Goal: Information Seeking & Learning: Learn about a topic

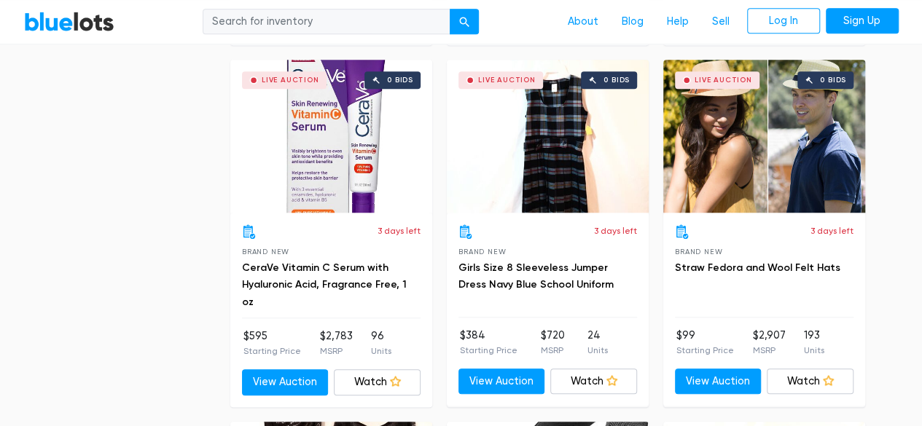
scroll to position [3353, 0]
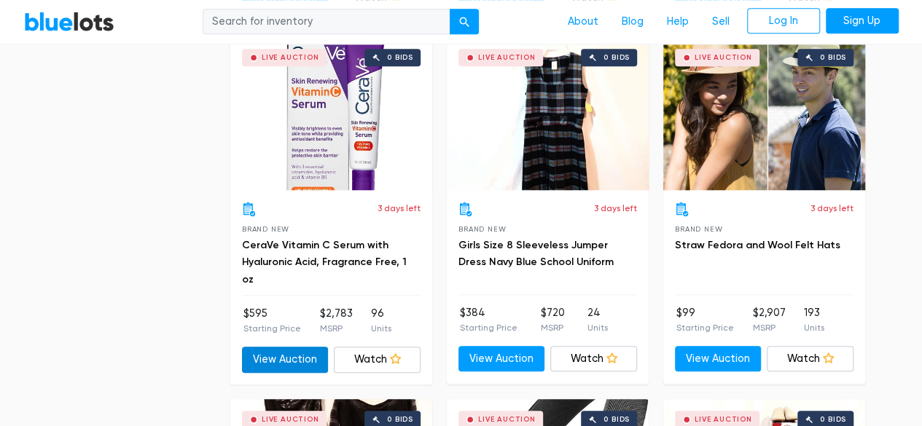
click at [280, 351] on link "View Auction" at bounding box center [285, 360] width 87 height 26
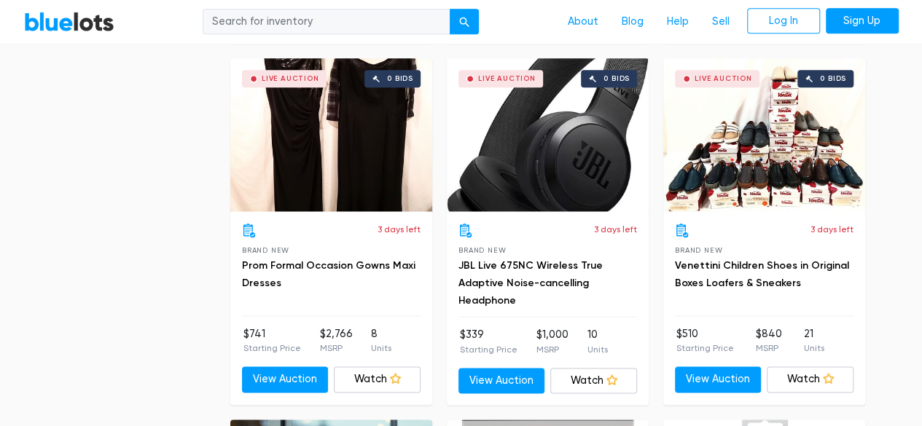
scroll to position [3718, 0]
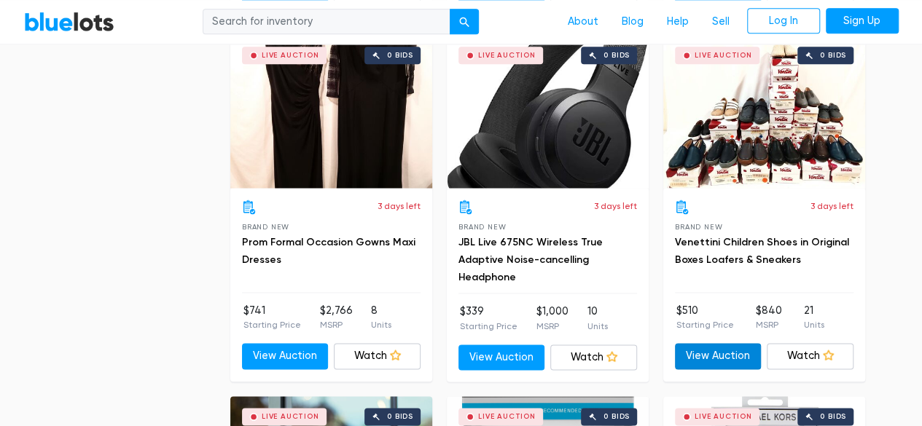
click at [719, 347] on link "View Auction" at bounding box center [718, 356] width 87 height 26
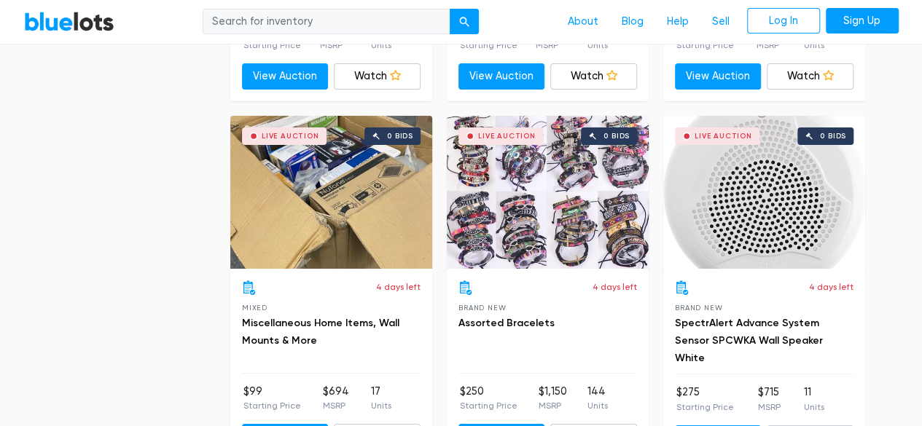
scroll to position [5467, 0]
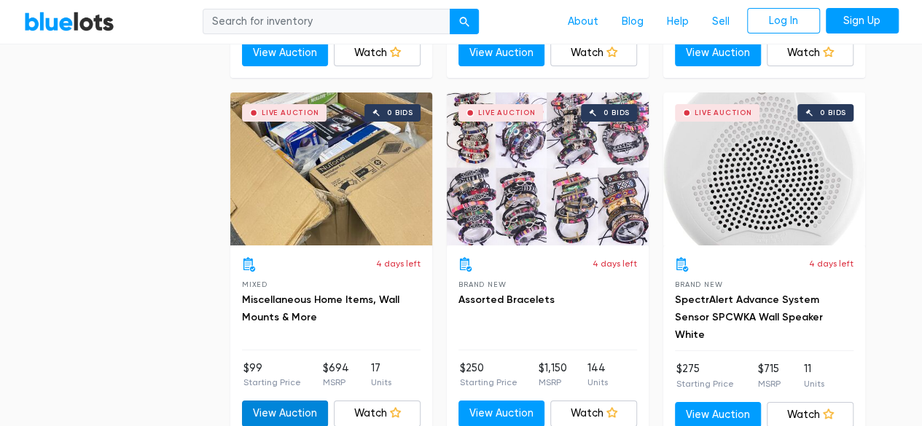
click at [296, 404] on link "View Auction" at bounding box center [285, 414] width 87 height 26
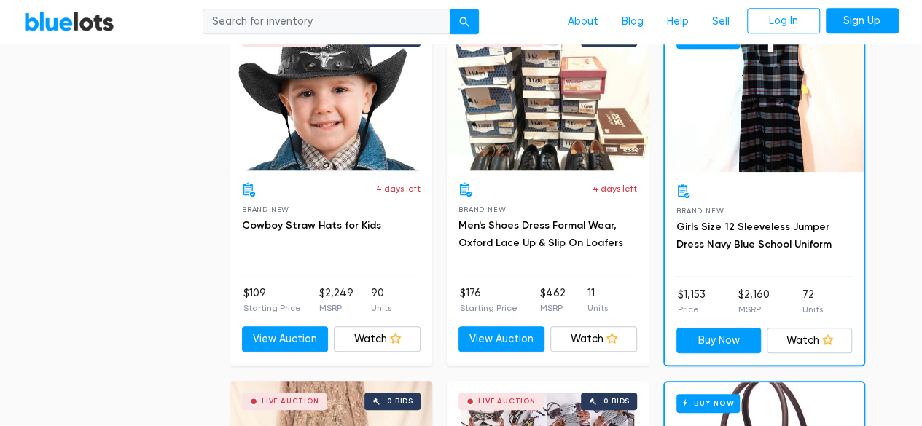
scroll to position [5904, 0]
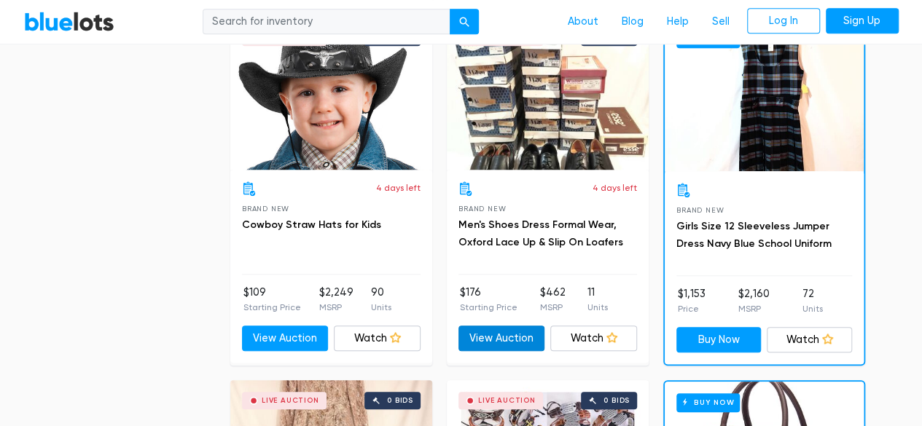
click at [512, 326] on link "View Auction" at bounding box center [501, 339] width 87 height 26
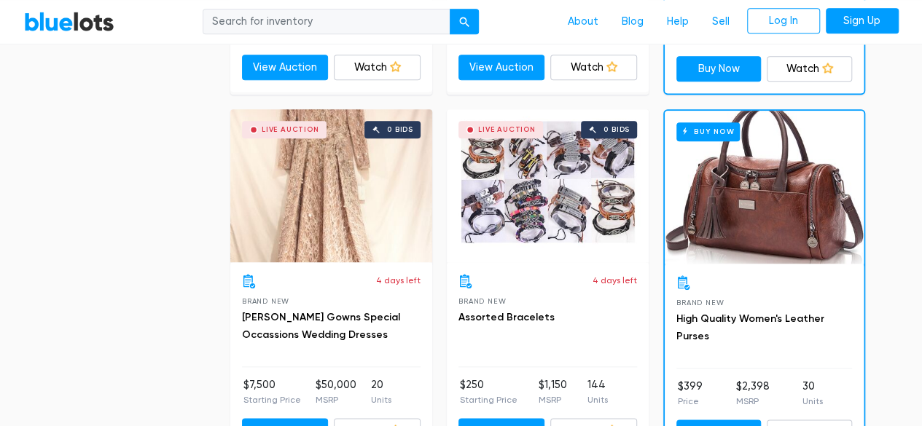
scroll to position [6196, 0]
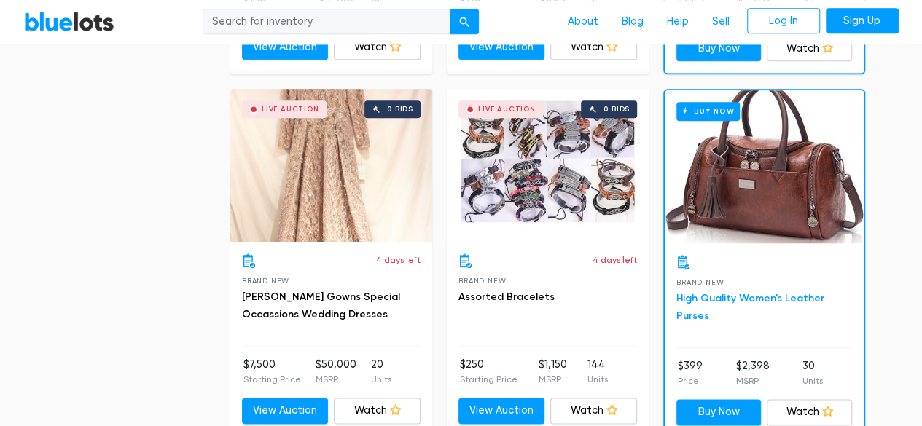
click at [774, 292] on link "High Quality Women's Leather Purses" at bounding box center [750, 307] width 148 height 30
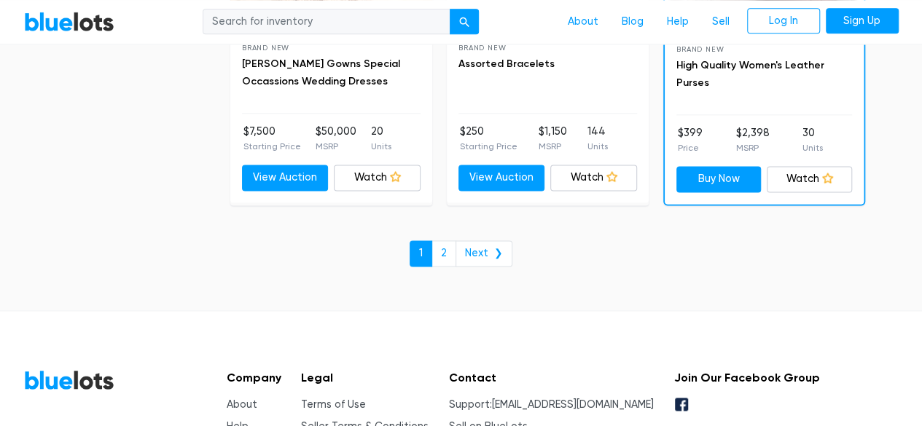
scroll to position [6487, 0]
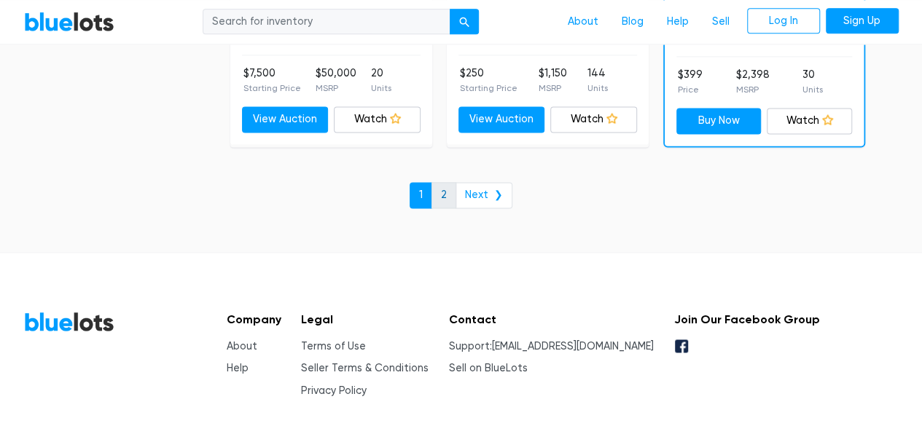
click at [445, 182] on link "2" at bounding box center [444, 195] width 25 height 26
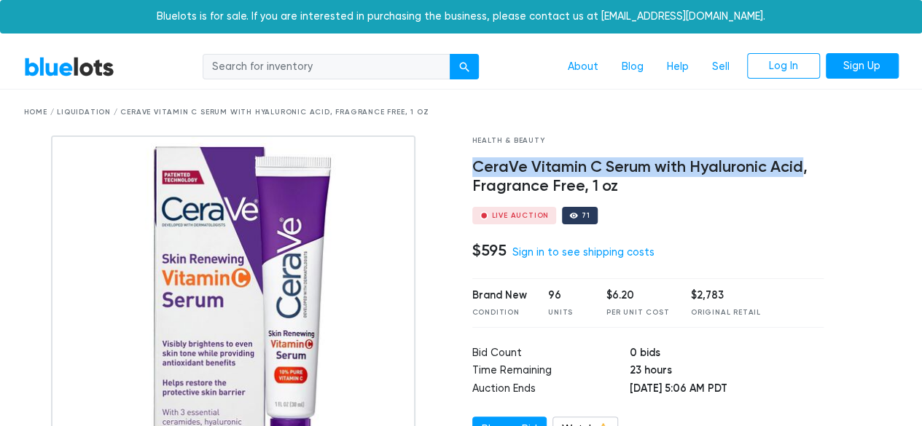
drag, startPoint x: 472, startPoint y: 168, endPoint x: 794, endPoint y: 162, distance: 321.5
click at [797, 164] on h4 "CeraVe Vitamin C Serum with Hyaluronic Acid, Fragrance Free, 1 oz" at bounding box center [648, 177] width 352 height 38
copy h4 "CeraVe Vitamin C Serum with Hyaluronic Acid"
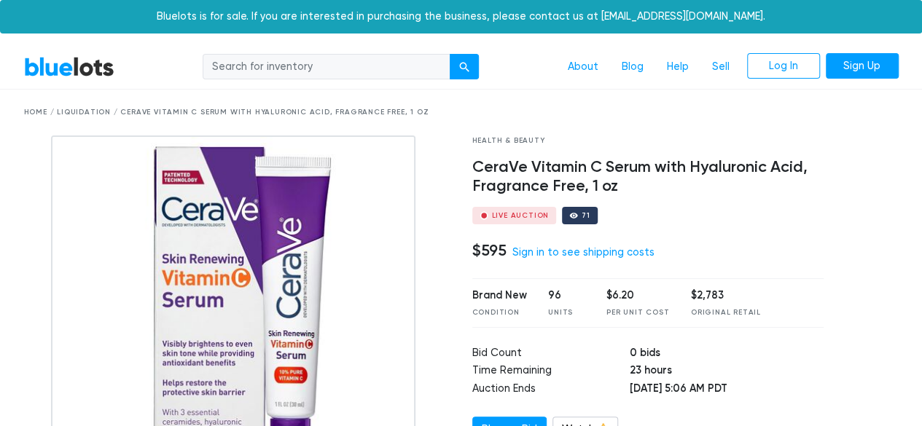
click at [773, 193] on h4 "CeraVe Vitamin C Serum with Hyaluronic Acid, Fragrance Free, 1 oz" at bounding box center [648, 177] width 352 height 38
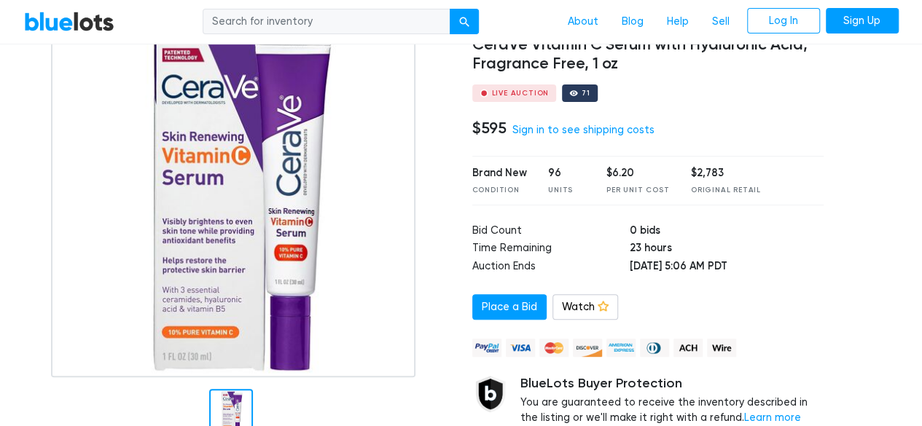
scroll to position [146, 0]
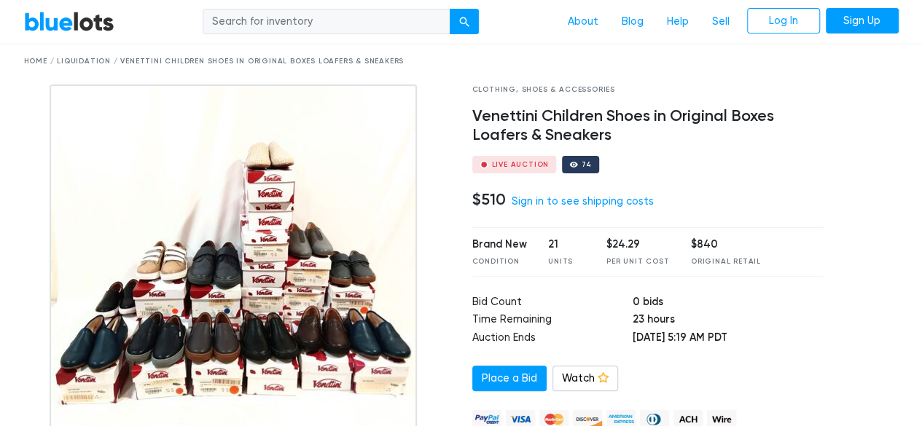
scroll to position [73, 0]
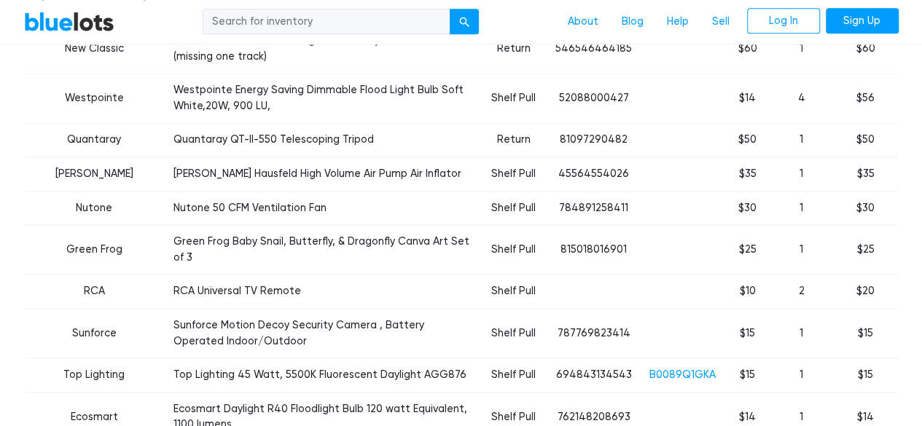
scroll to position [656, 0]
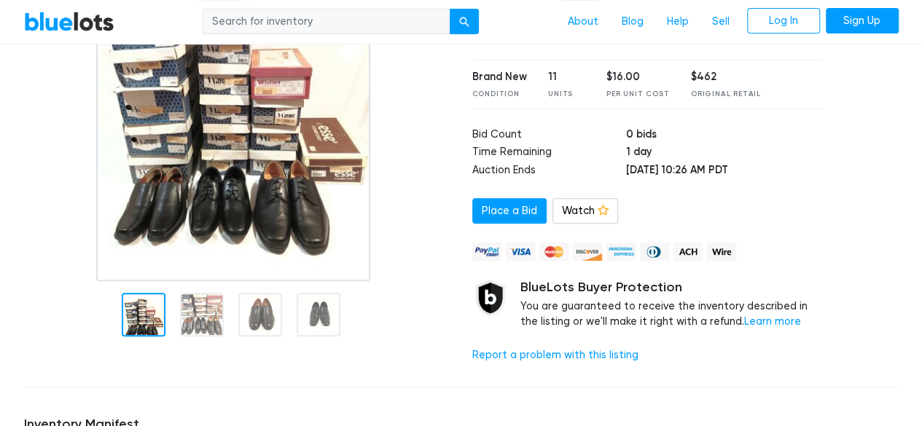
scroll to position [146, 0]
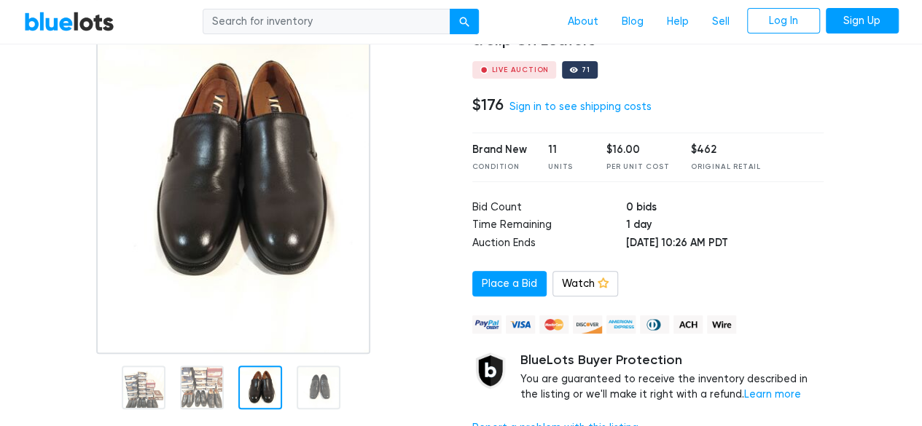
click at [254, 390] on div at bounding box center [260, 388] width 44 height 44
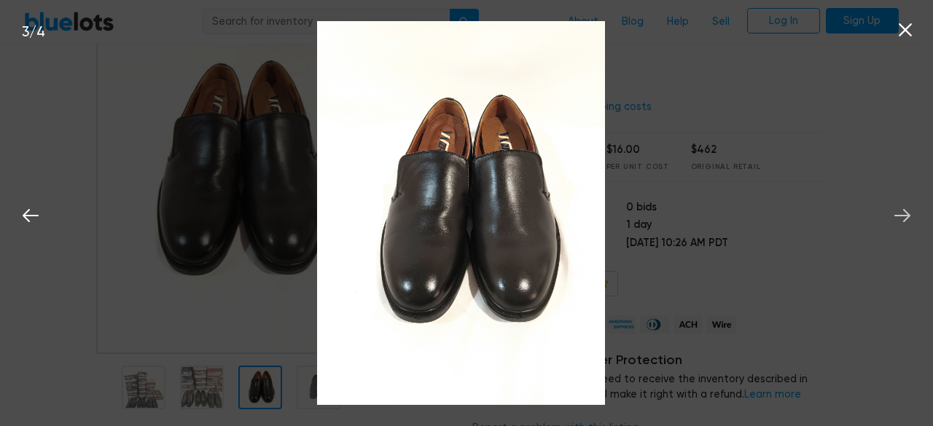
click at [897, 219] on icon at bounding box center [902, 216] width 22 height 22
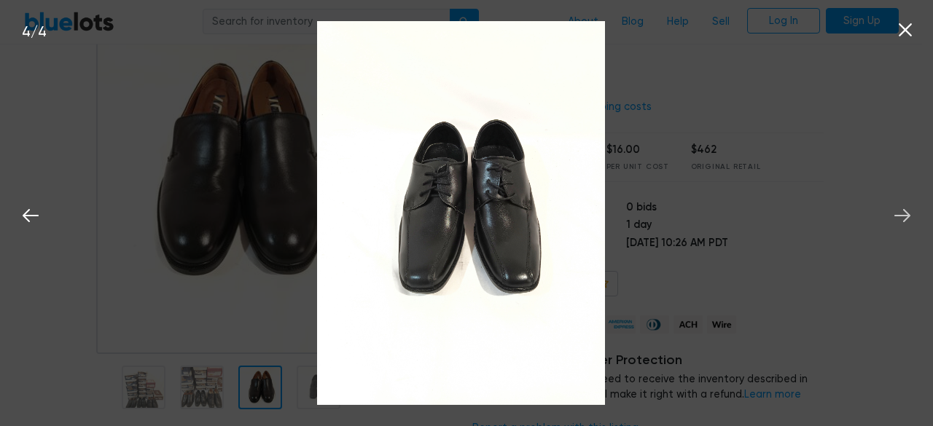
click at [897, 219] on icon at bounding box center [902, 216] width 22 height 22
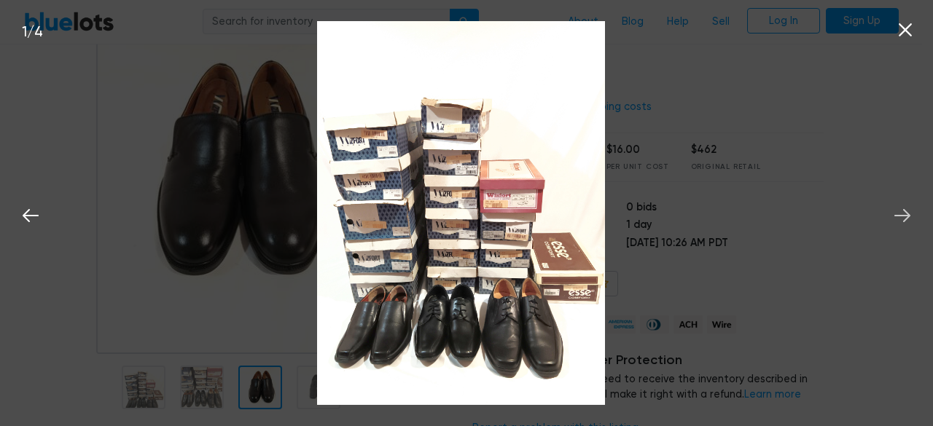
click at [897, 216] on icon at bounding box center [902, 215] width 16 height 13
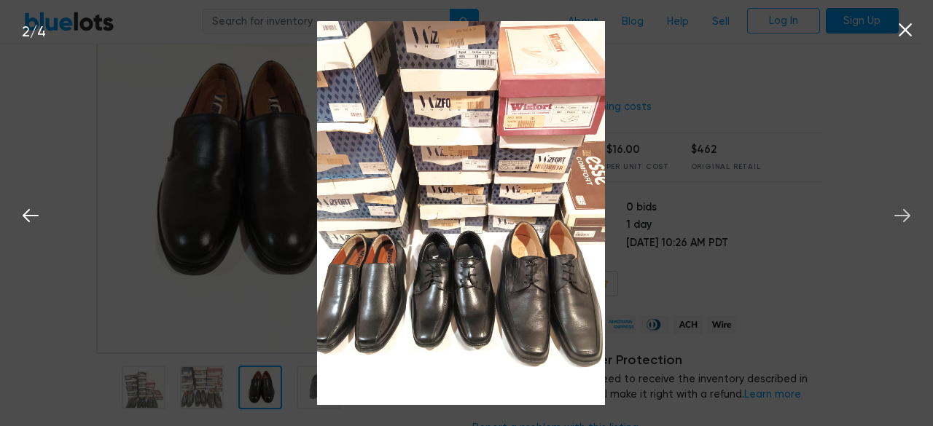
click at [897, 216] on icon at bounding box center [902, 215] width 16 height 13
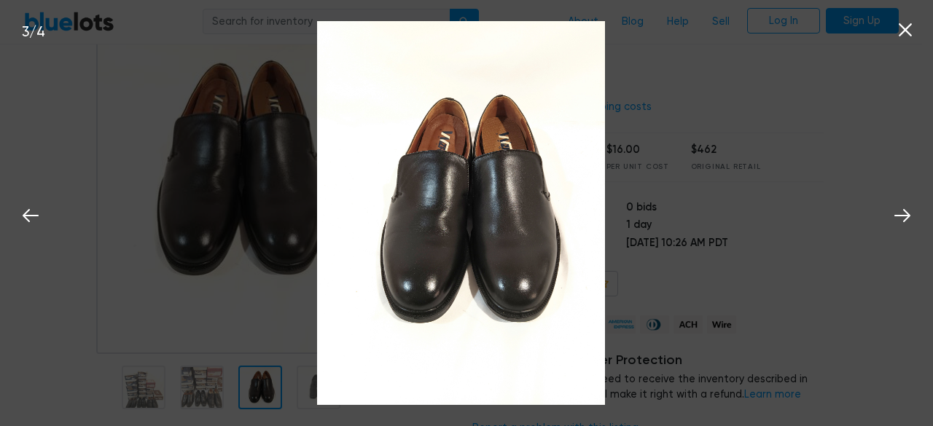
click at [902, 23] on icon at bounding box center [905, 30] width 22 height 22
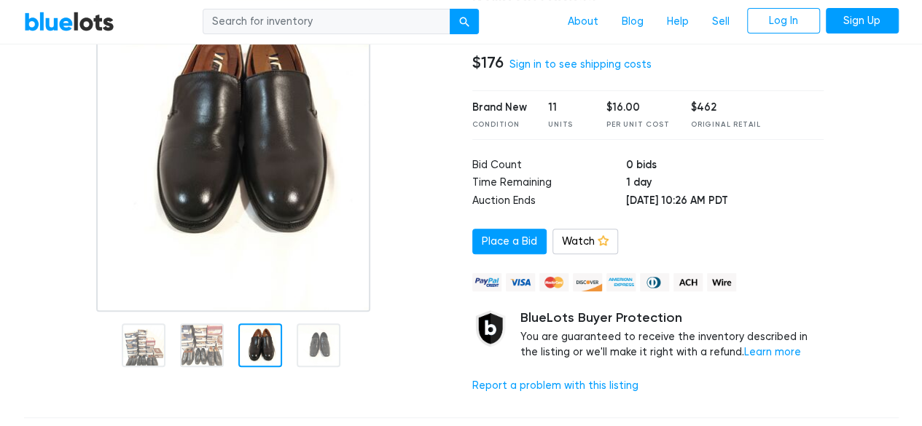
scroll to position [146, 0]
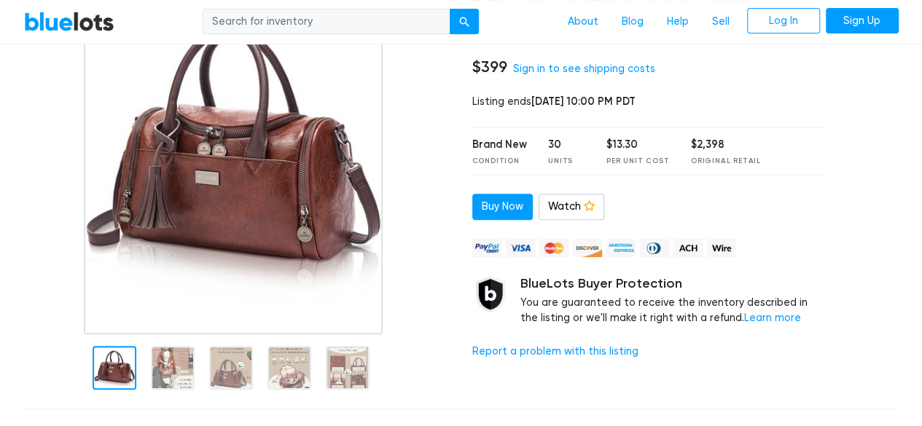
scroll to position [146, 0]
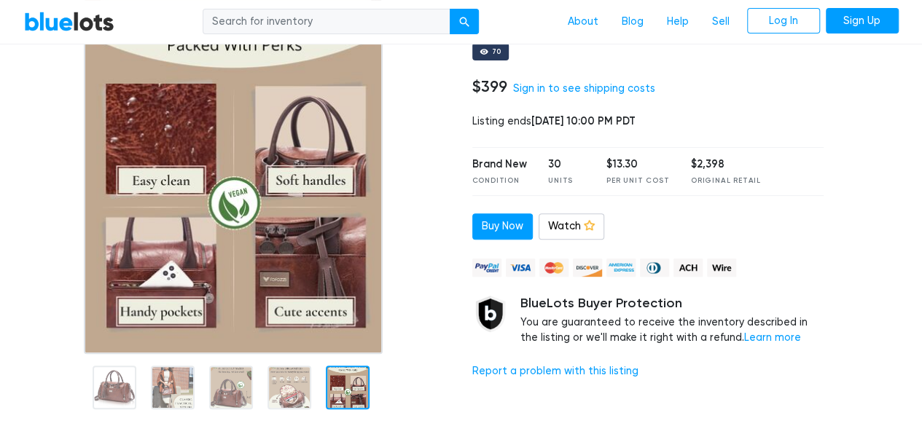
click at [348, 391] on div at bounding box center [348, 388] width 44 height 44
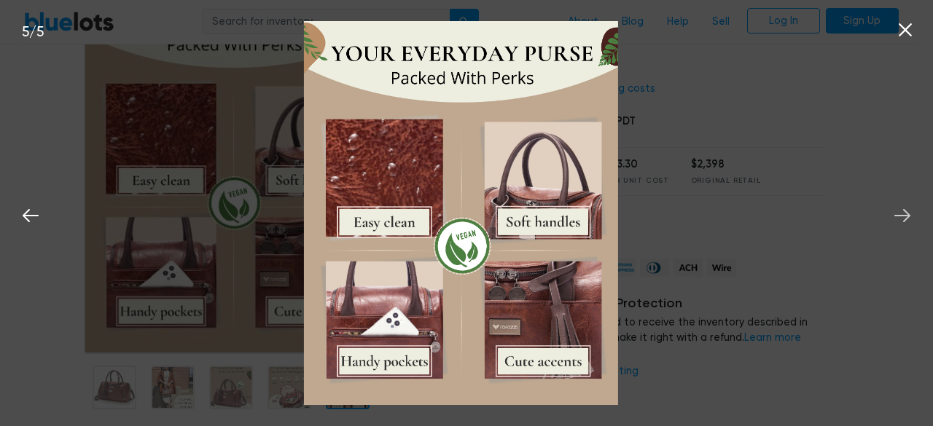
click at [898, 213] on icon at bounding box center [902, 216] width 22 height 22
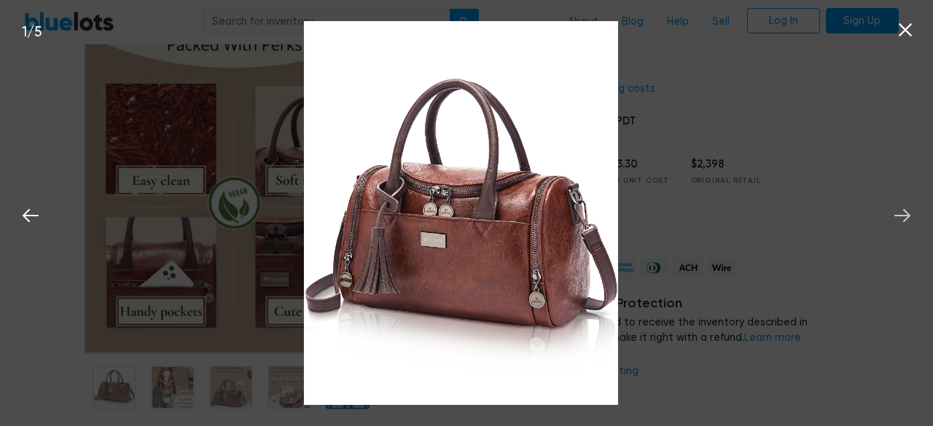
click at [898, 213] on icon at bounding box center [902, 216] width 22 height 22
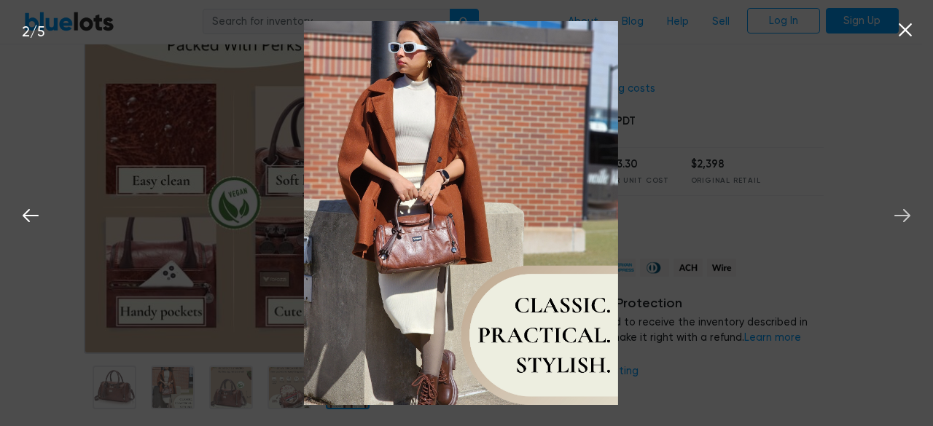
click at [898, 213] on icon at bounding box center [902, 216] width 22 height 22
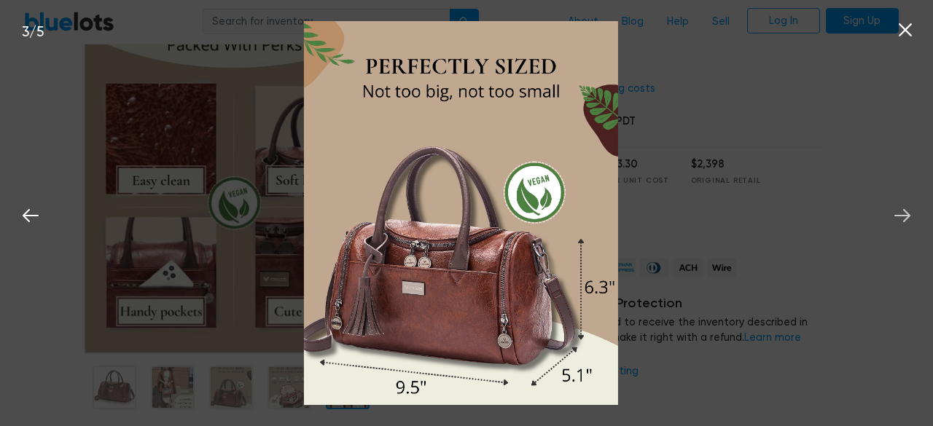
click at [898, 213] on icon at bounding box center [902, 216] width 22 height 22
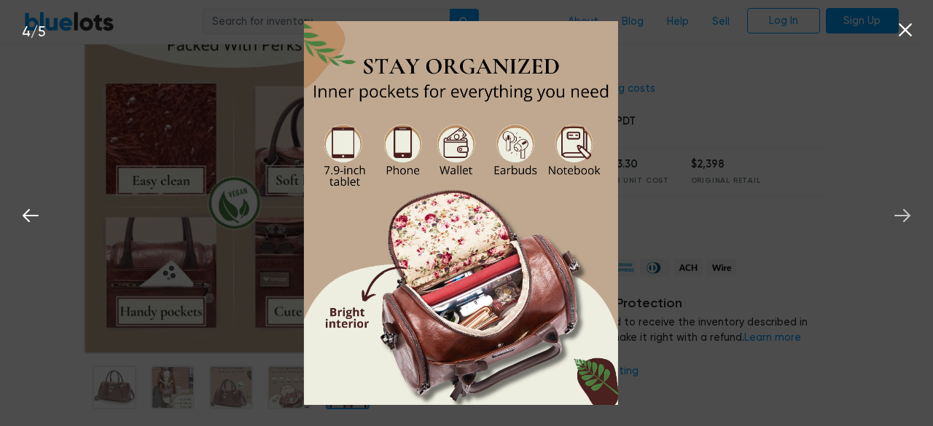
click at [898, 213] on icon at bounding box center [902, 216] width 22 height 22
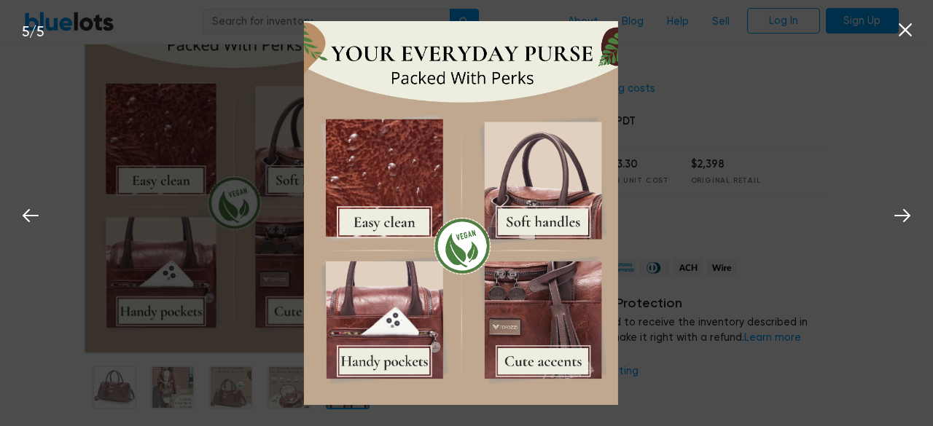
click at [907, 28] on icon at bounding box center [905, 29] width 13 height 13
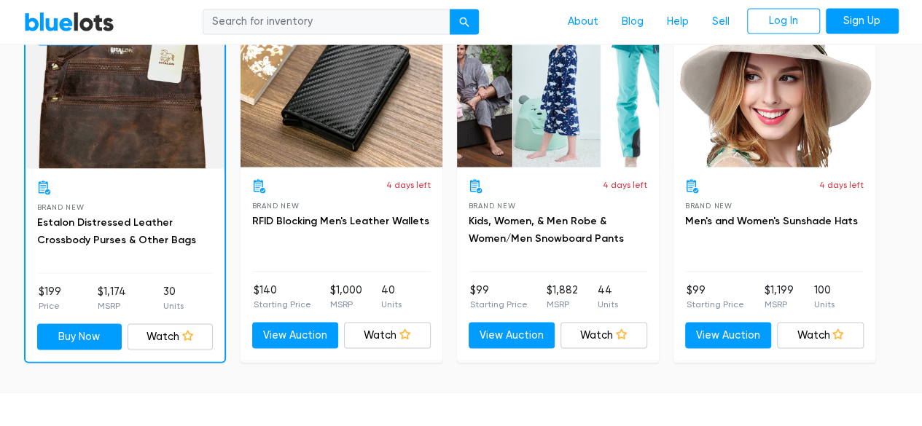
scroll to position [1021, 0]
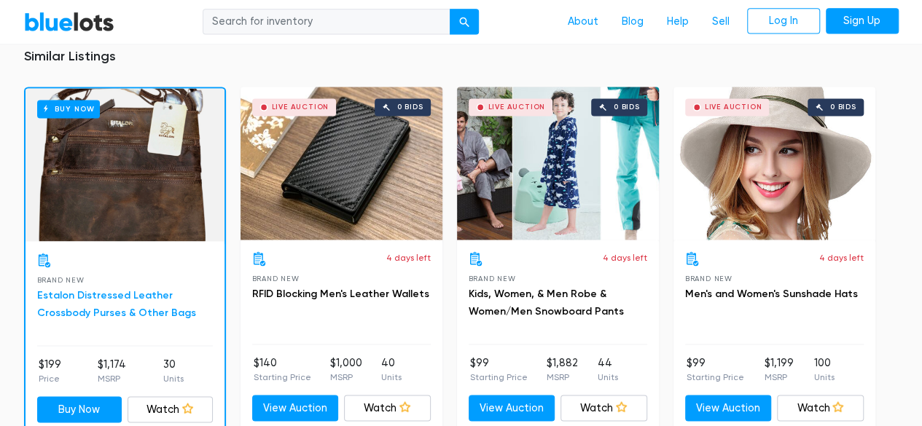
click at [98, 289] on link "Estalon Distressed Leather Crossbody Purses & Other Bags" at bounding box center [116, 304] width 159 height 30
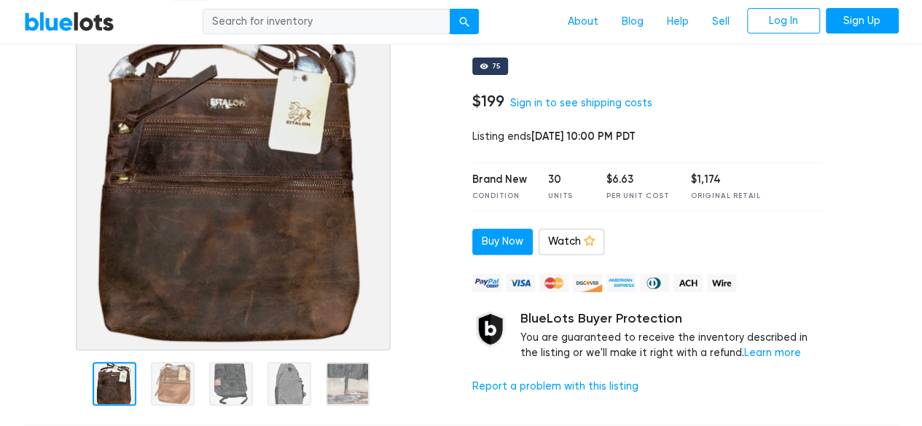
scroll to position [146, 0]
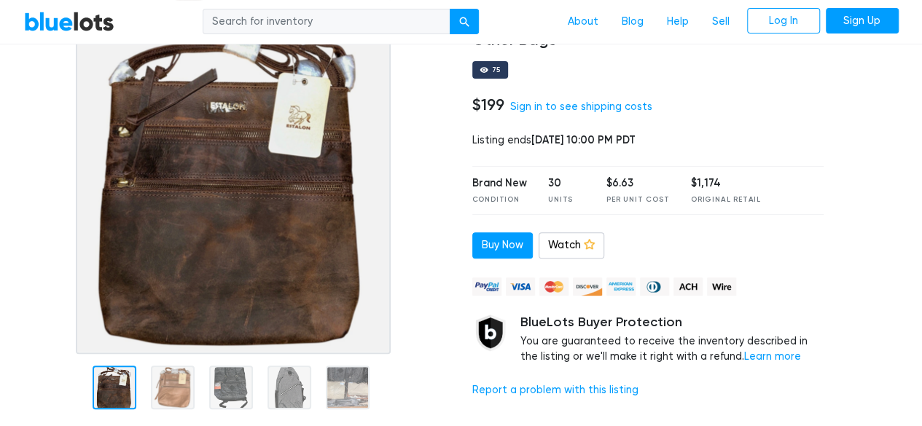
click at [337, 221] on img at bounding box center [234, 172] width 316 height 364
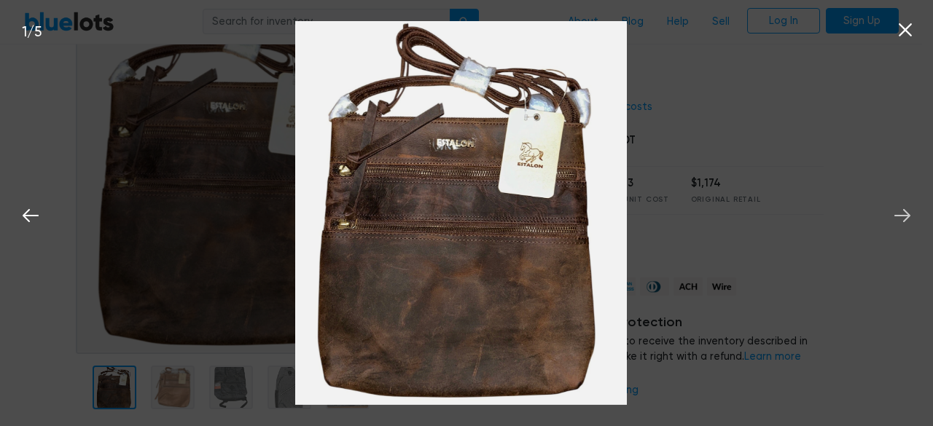
click at [907, 219] on icon at bounding box center [902, 215] width 16 height 13
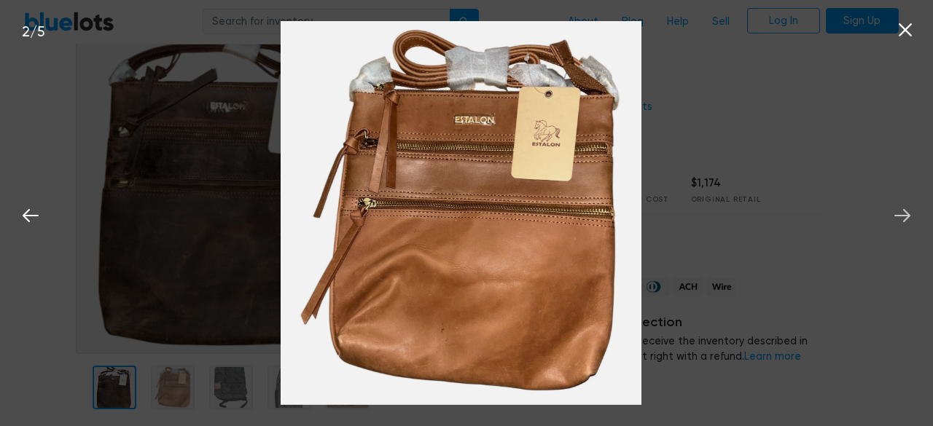
click at [907, 219] on icon at bounding box center [902, 215] width 16 height 13
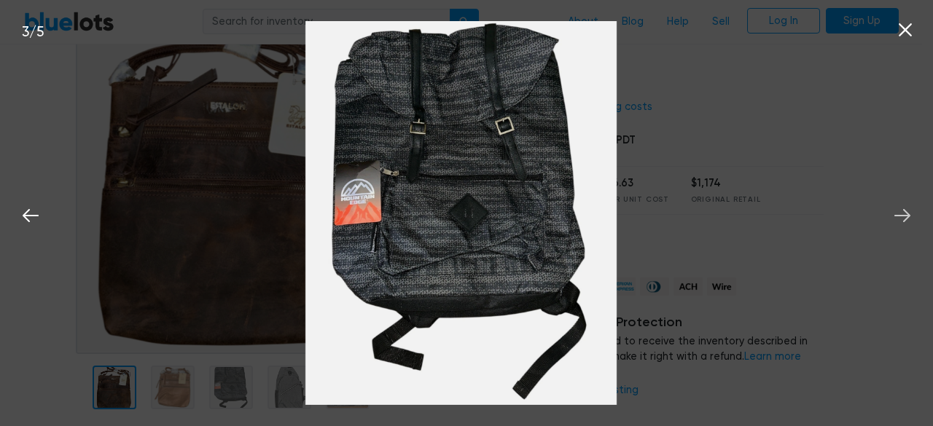
click at [907, 219] on icon at bounding box center [902, 215] width 16 height 13
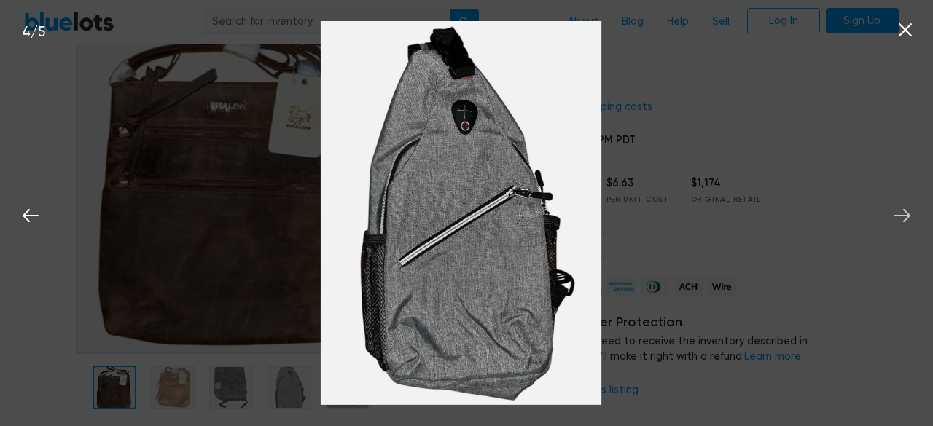
click at [907, 219] on icon at bounding box center [902, 215] width 16 height 13
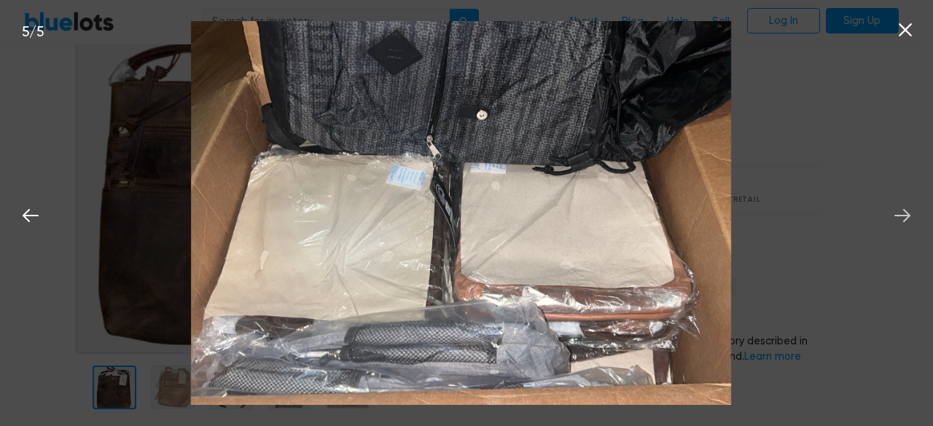
click at [907, 219] on icon at bounding box center [902, 215] width 16 height 13
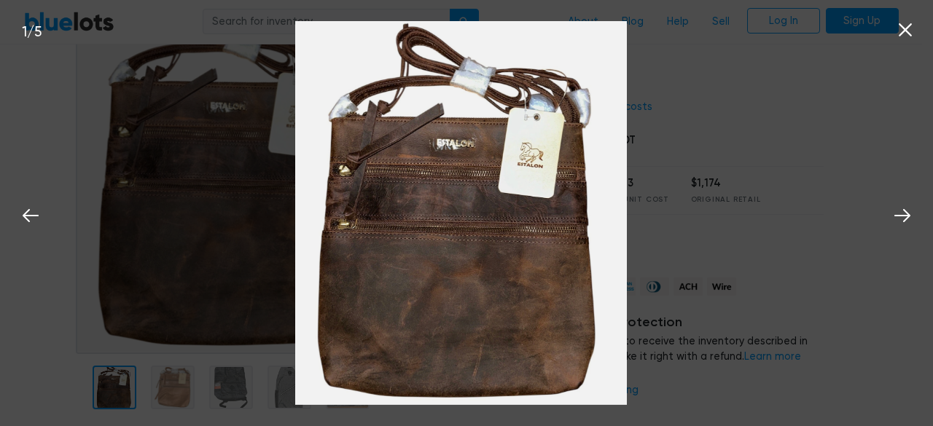
click at [897, 29] on icon at bounding box center [905, 30] width 22 height 22
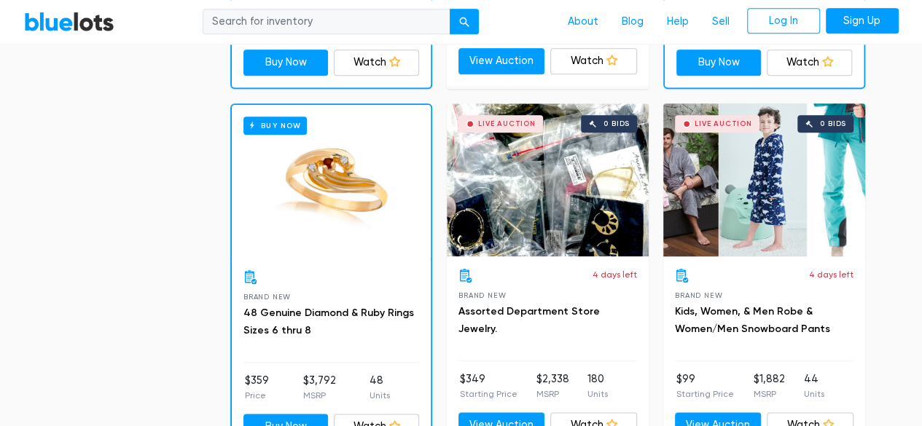
scroll to position [802, 0]
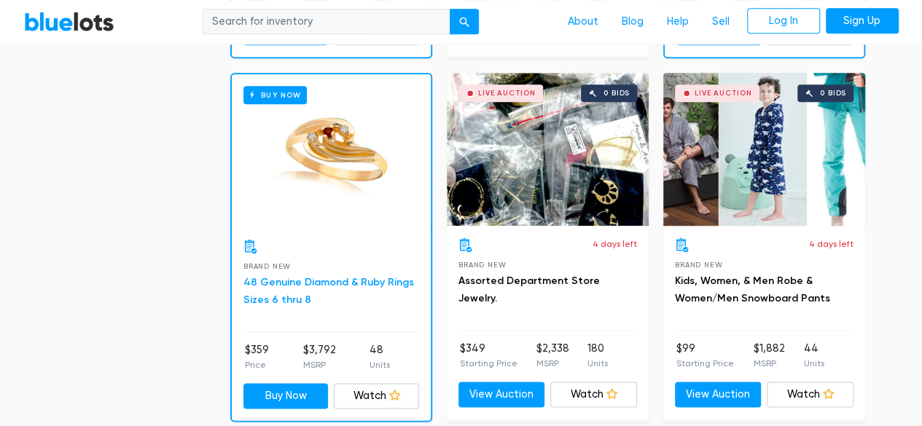
click at [321, 279] on link "48 Genuine Diamond & Ruby Rings Sizes 6 thru 8" at bounding box center [328, 291] width 171 height 30
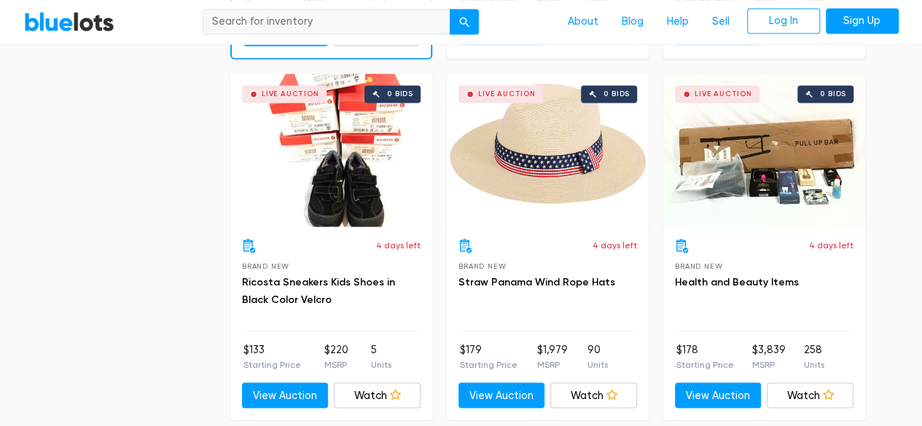
scroll to position [1166, 0]
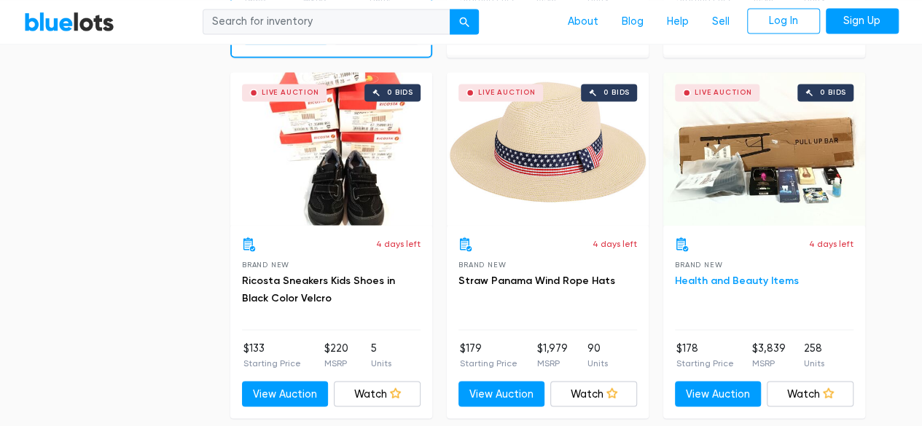
click at [726, 275] on link "Health and Beauty Items" at bounding box center [737, 280] width 124 height 12
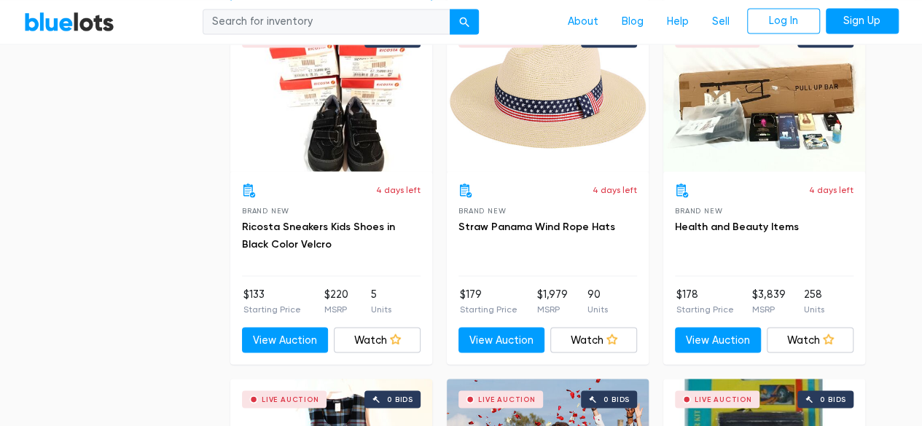
scroll to position [1239, 0]
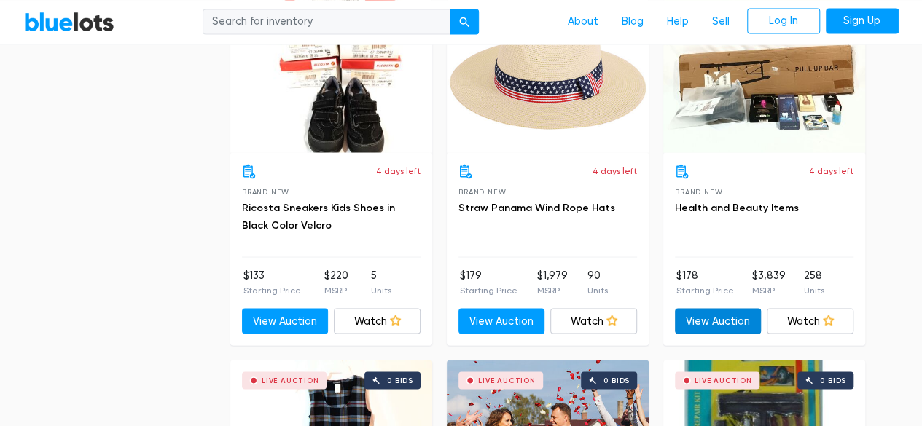
click at [697, 314] on link "View Auction" at bounding box center [718, 321] width 87 height 26
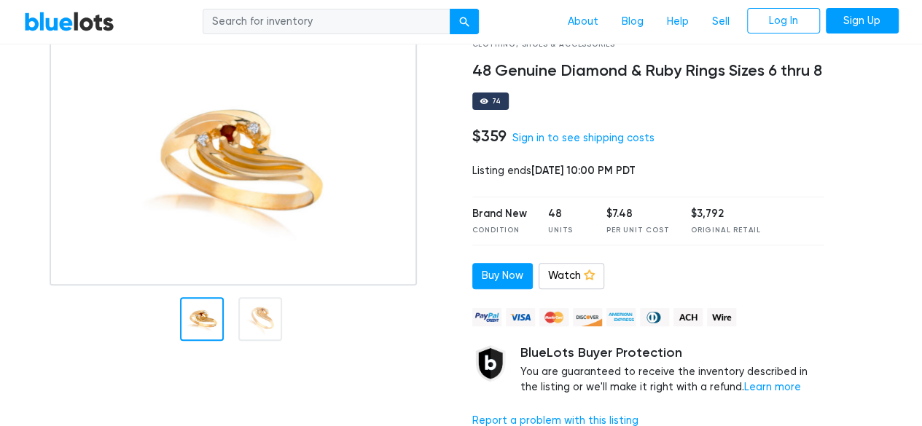
scroll to position [73, 0]
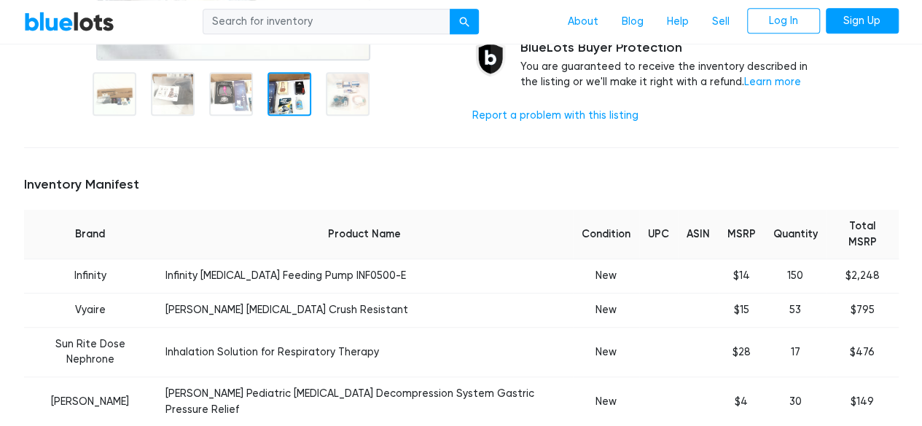
scroll to position [437, 0]
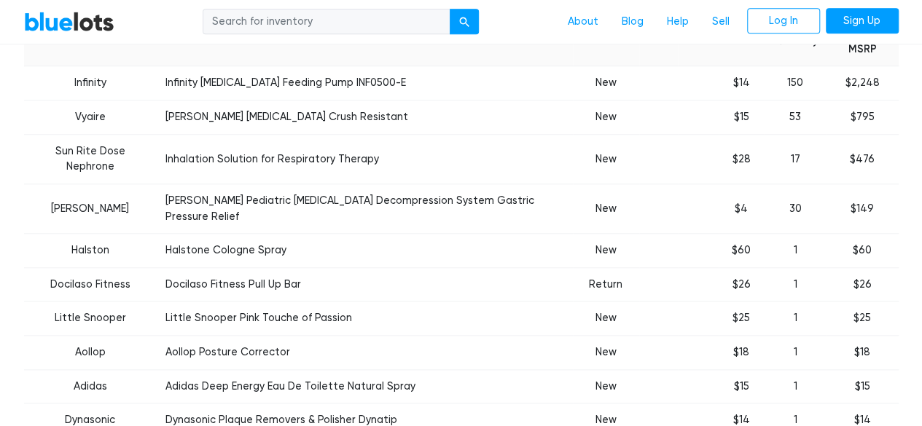
scroll to position [656, 0]
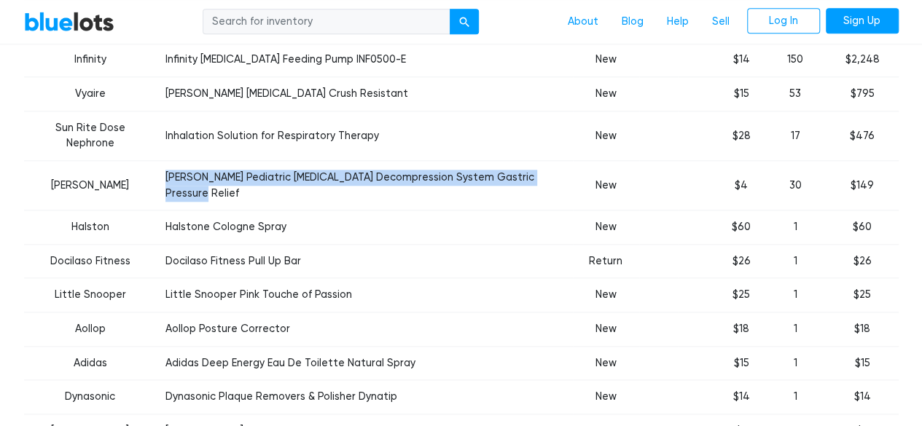
drag, startPoint x: 173, startPoint y: 144, endPoint x: 542, endPoint y: 149, distance: 368.9
click at [547, 160] on td "[PERSON_NAME] Pediatric [MEDICAL_DATA] Decompression System Gastric Pressure Re…" at bounding box center [365, 185] width 416 height 50
copy td "[PERSON_NAME] Pediatric [MEDICAL_DATA] Decompression System Gastric Pressure Re…"
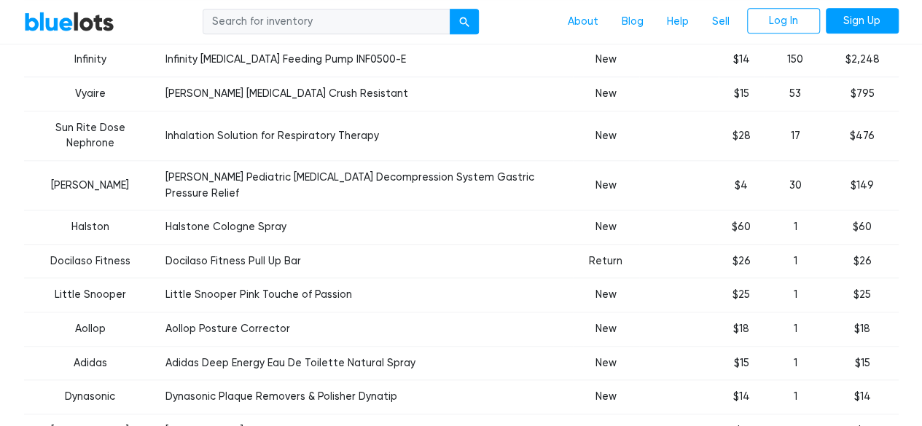
click at [171, 211] on td "Halstone Cologne Spray" at bounding box center [365, 228] width 416 height 34
drag, startPoint x: 172, startPoint y: 178, endPoint x: 297, endPoint y: 176, distance: 125.4
click at [300, 211] on td "Halstone Cologne Spray" at bounding box center [365, 228] width 416 height 34
copy td "Halstone Cologne Spray"
click at [292, 211] on td "Halstone Cologne Spray" at bounding box center [365, 228] width 416 height 34
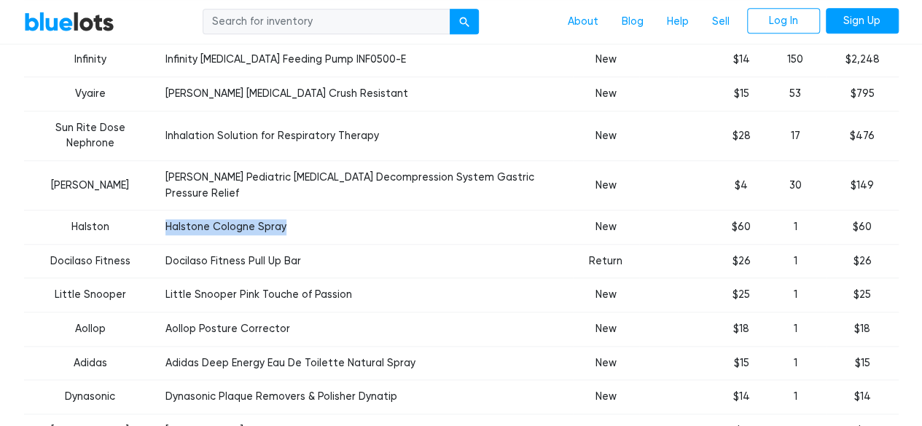
click at [290, 211] on td "Halstone Cologne Spray" at bounding box center [365, 228] width 416 height 34
click at [284, 211] on td "Halstone Cologne Spray" at bounding box center [365, 228] width 416 height 34
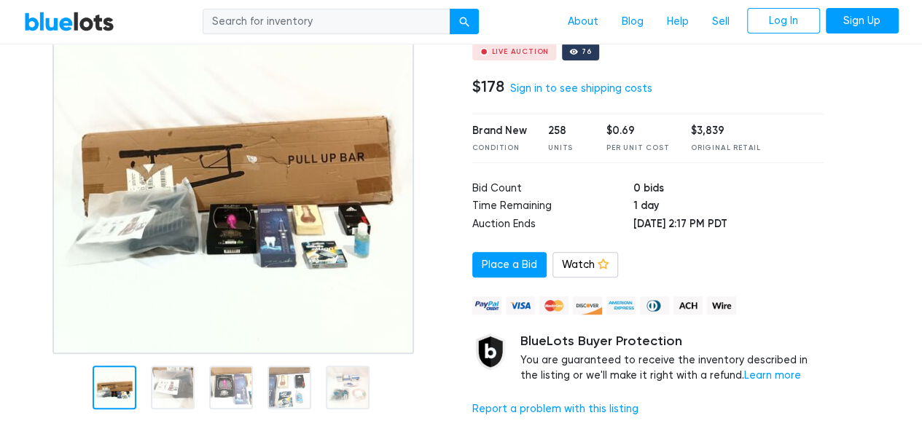
scroll to position [219, 0]
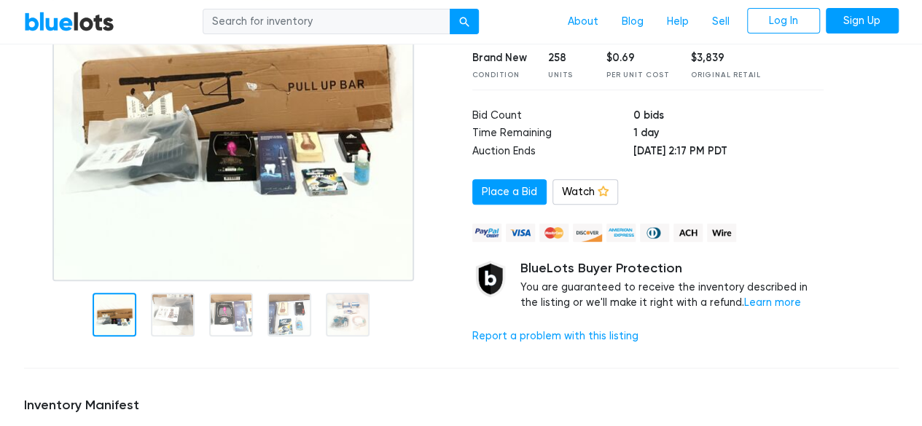
click at [321, 138] on img at bounding box center [233, 99] width 362 height 364
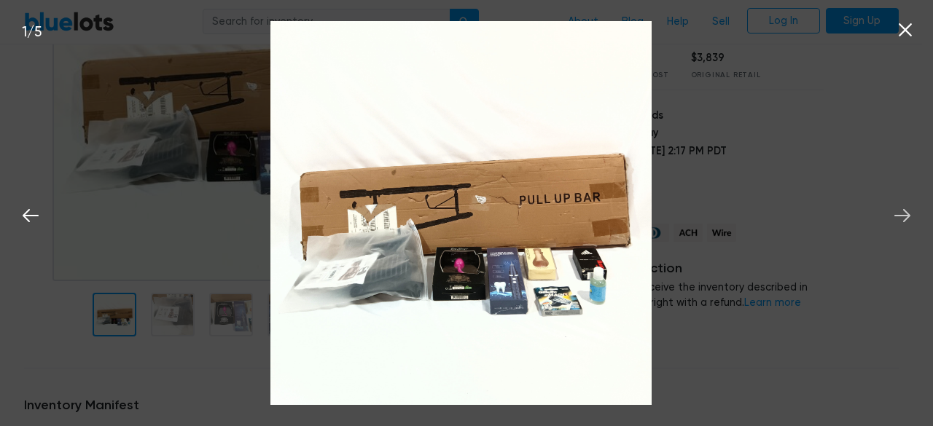
click at [903, 214] on icon at bounding box center [902, 216] width 22 height 22
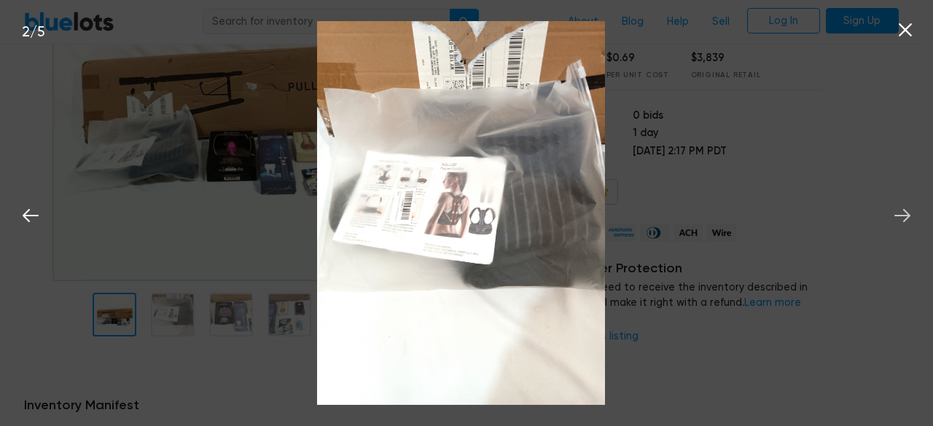
click at [903, 214] on icon at bounding box center [902, 216] width 22 height 22
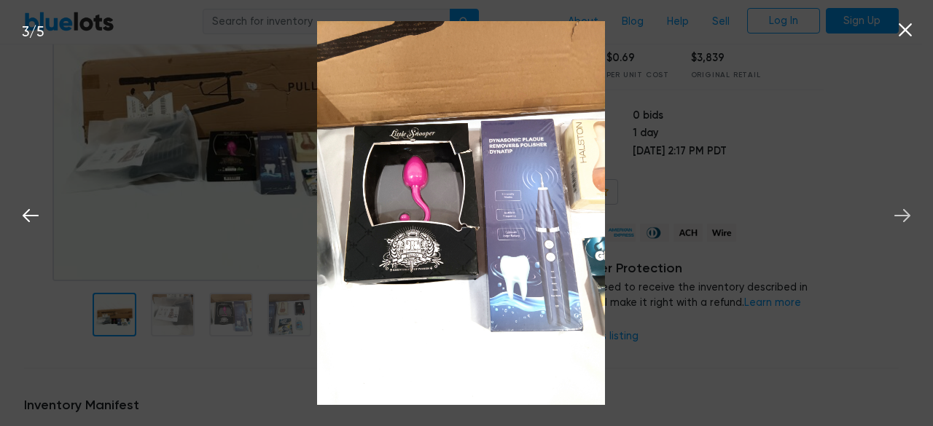
click at [903, 214] on icon at bounding box center [902, 216] width 22 height 22
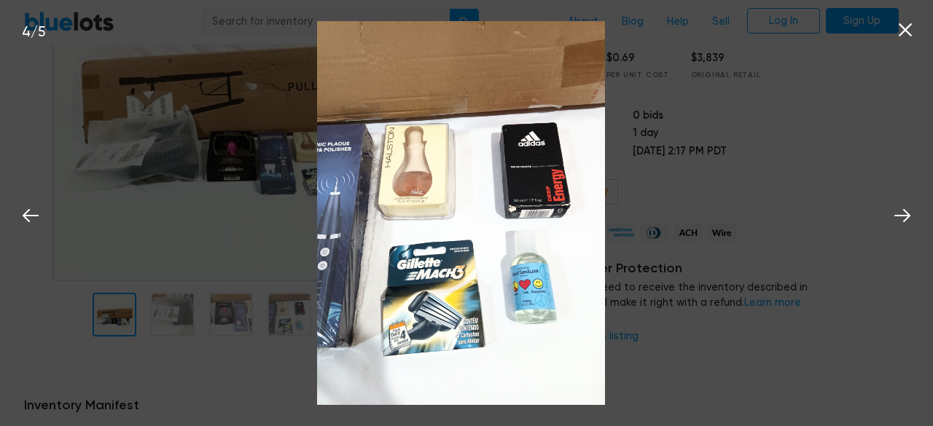
click at [910, 29] on icon at bounding box center [905, 30] width 22 height 22
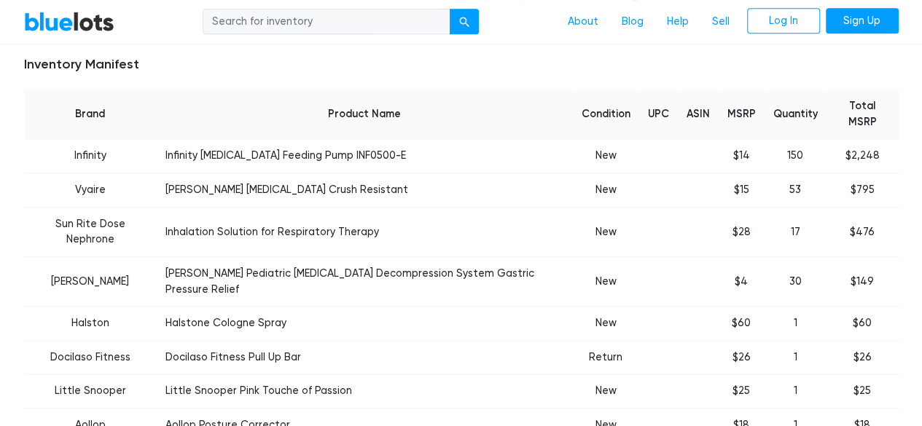
scroll to position [583, 0]
